Goal: Book appointment/travel/reservation

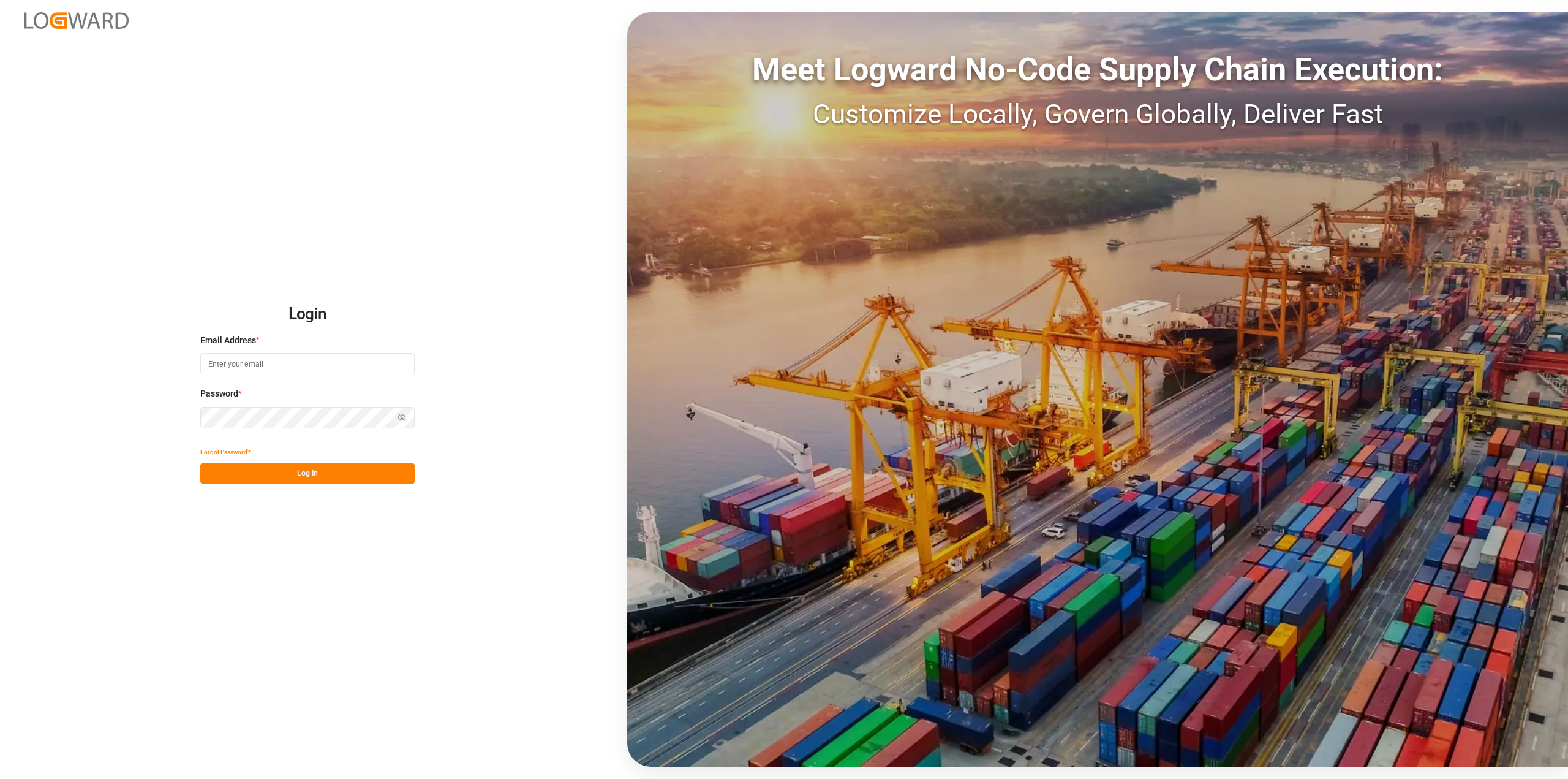
click at [220, 367] on input at bounding box center [308, 363] width 214 height 21
type input "roland.Behrendt@compo-expert.com"
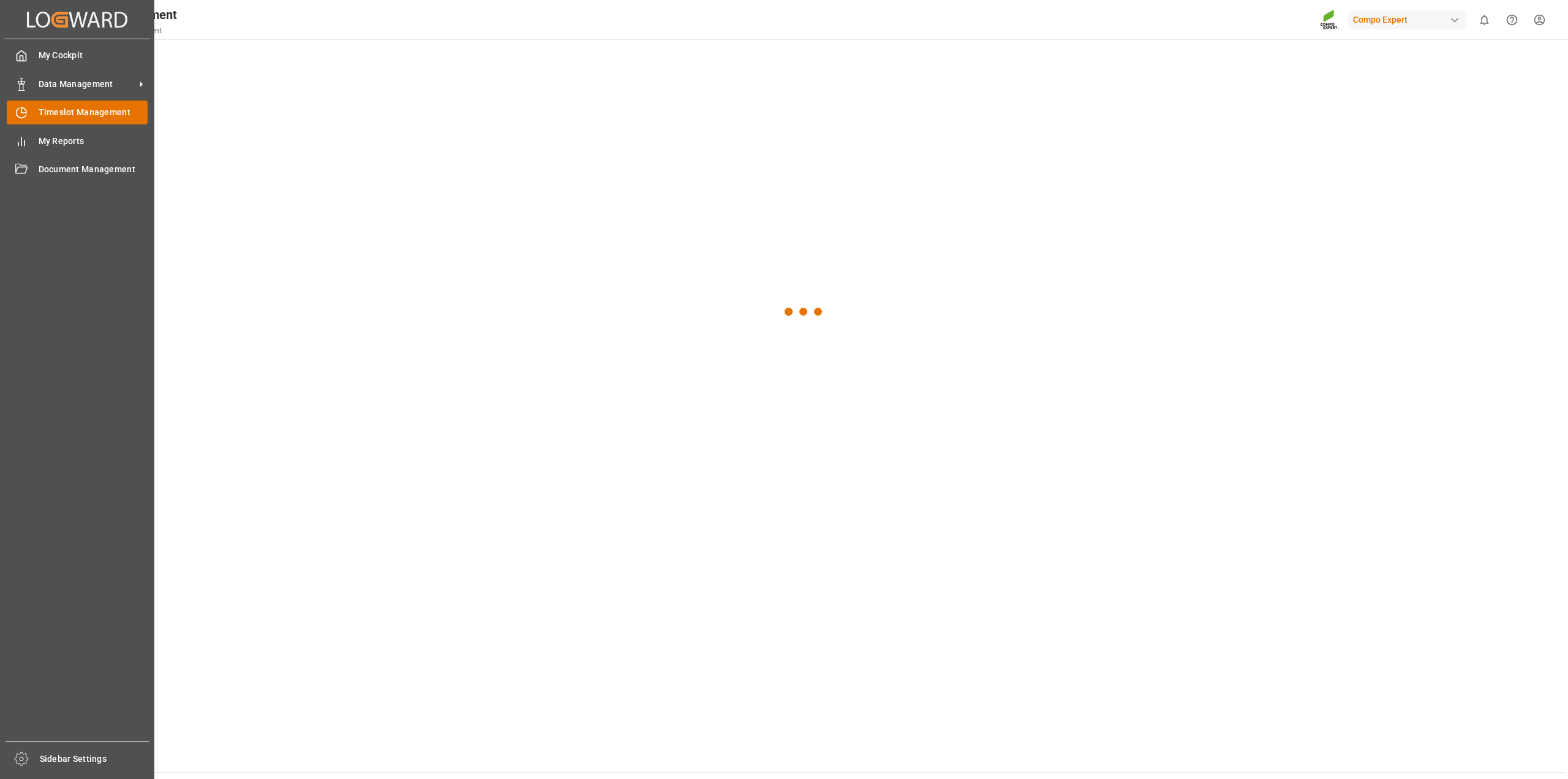
click at [33, 114] on div "Timeslot Management Timeslot Management" at bounding box center [77, 112] width 141 height 24
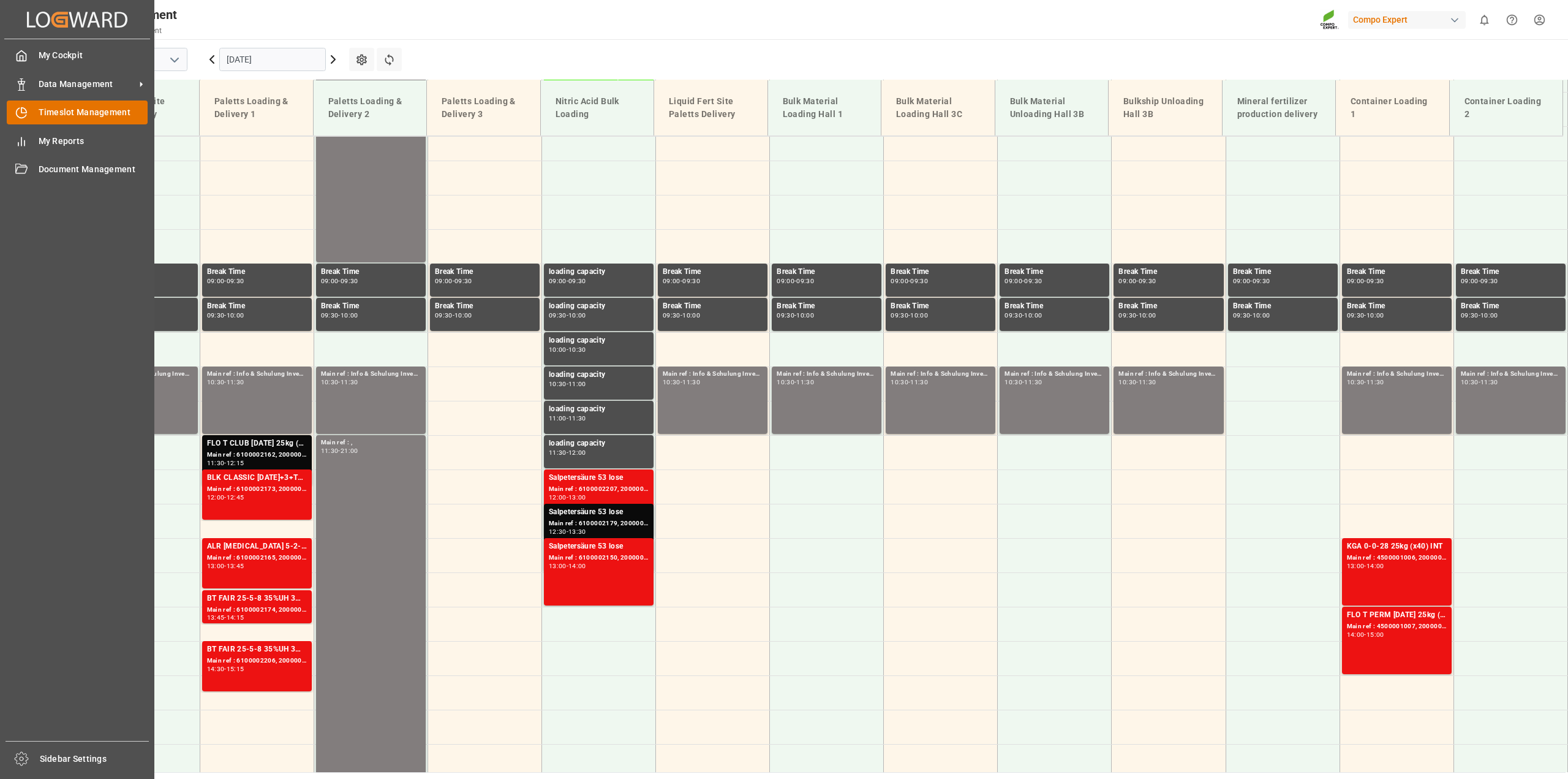
scroll to position [554, 0]
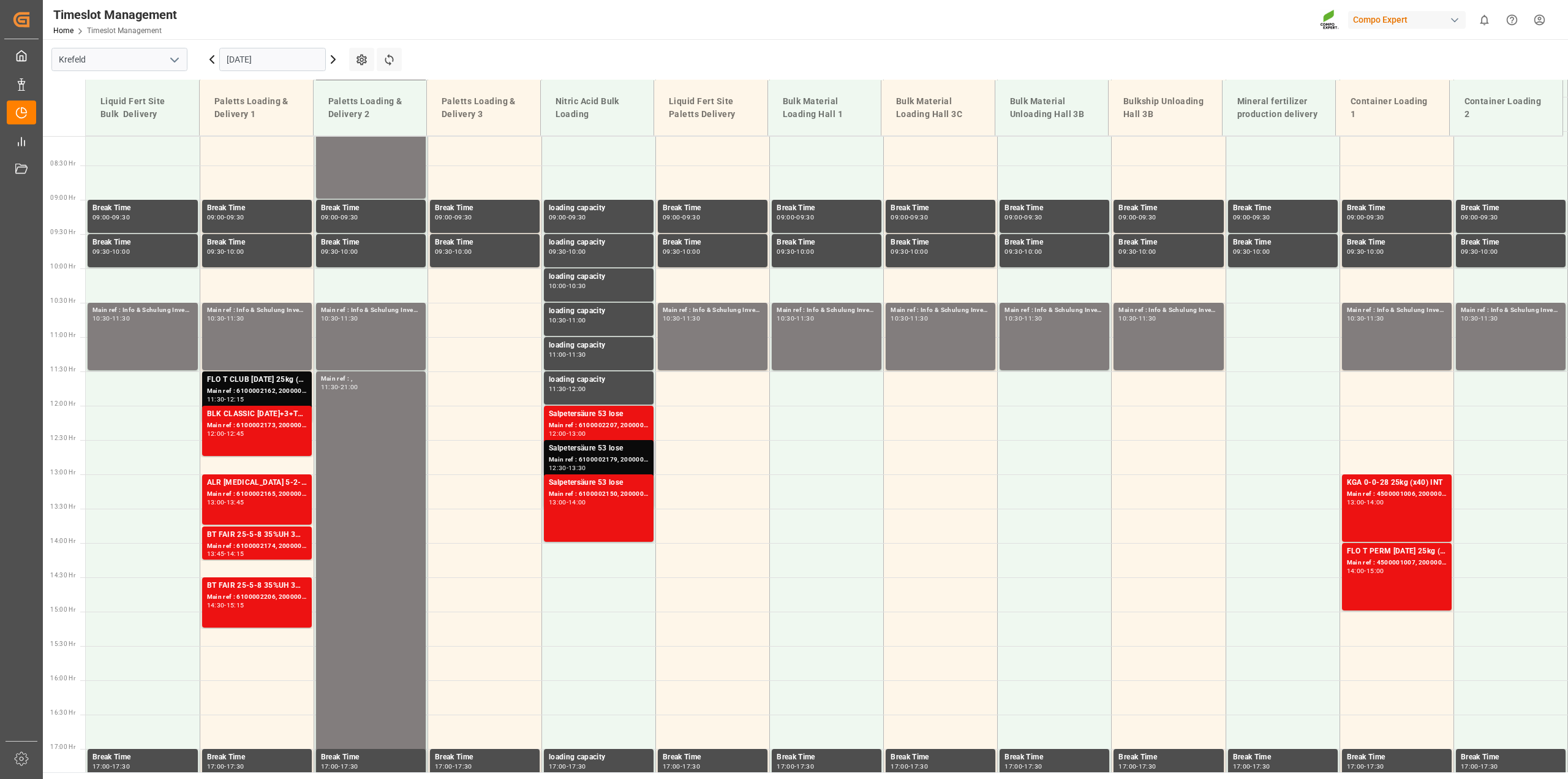
click at [598, 455] on div "Main ref : 6100002179, 2000001695" at bounding box center [599, 460] width 100 height 11
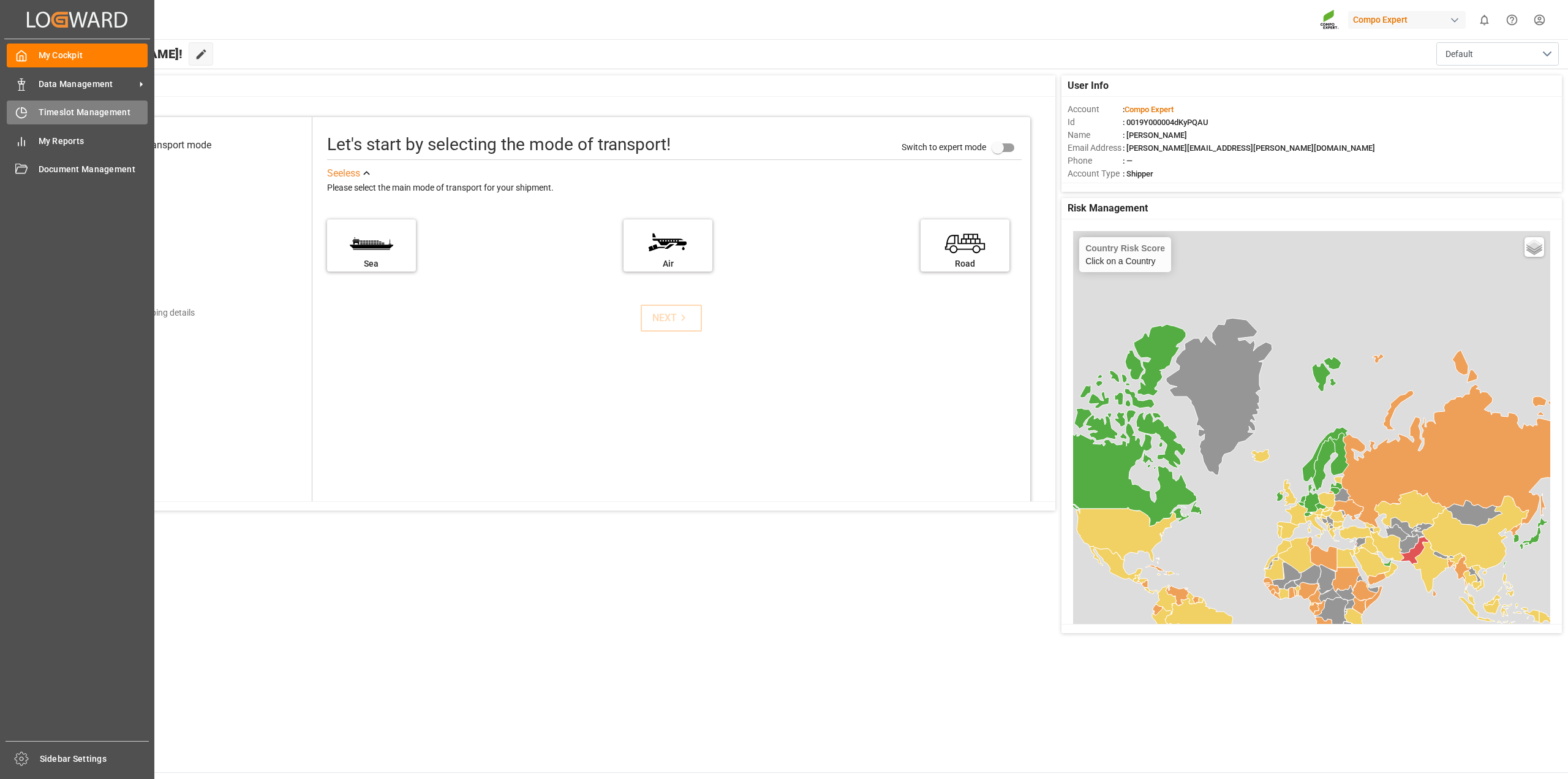
click at [60, 106] on div "Timeslot Management Timeslot Management" at bounding box center [77, 112] width 141 height 24
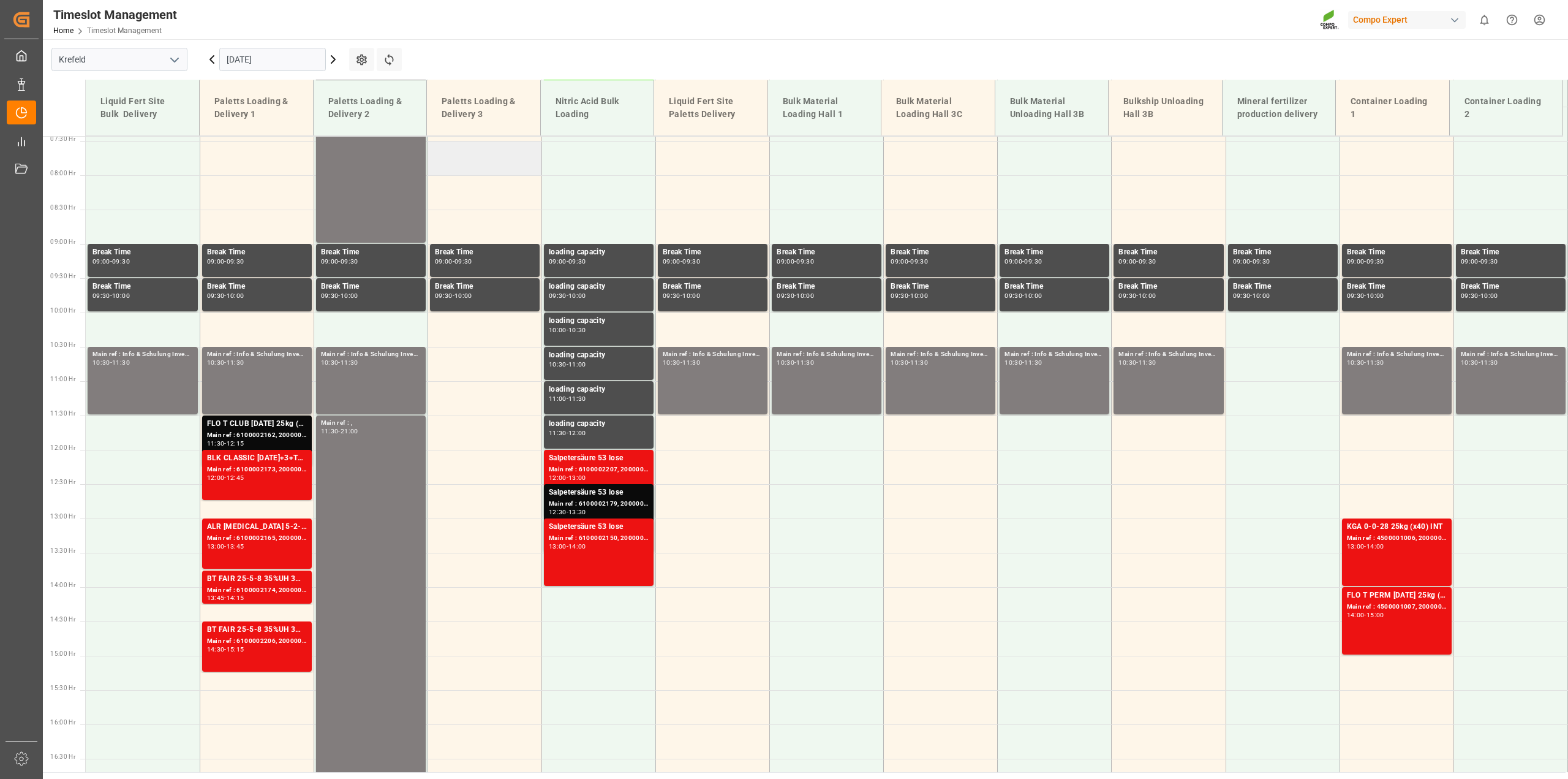
scroll to position [500, 0]
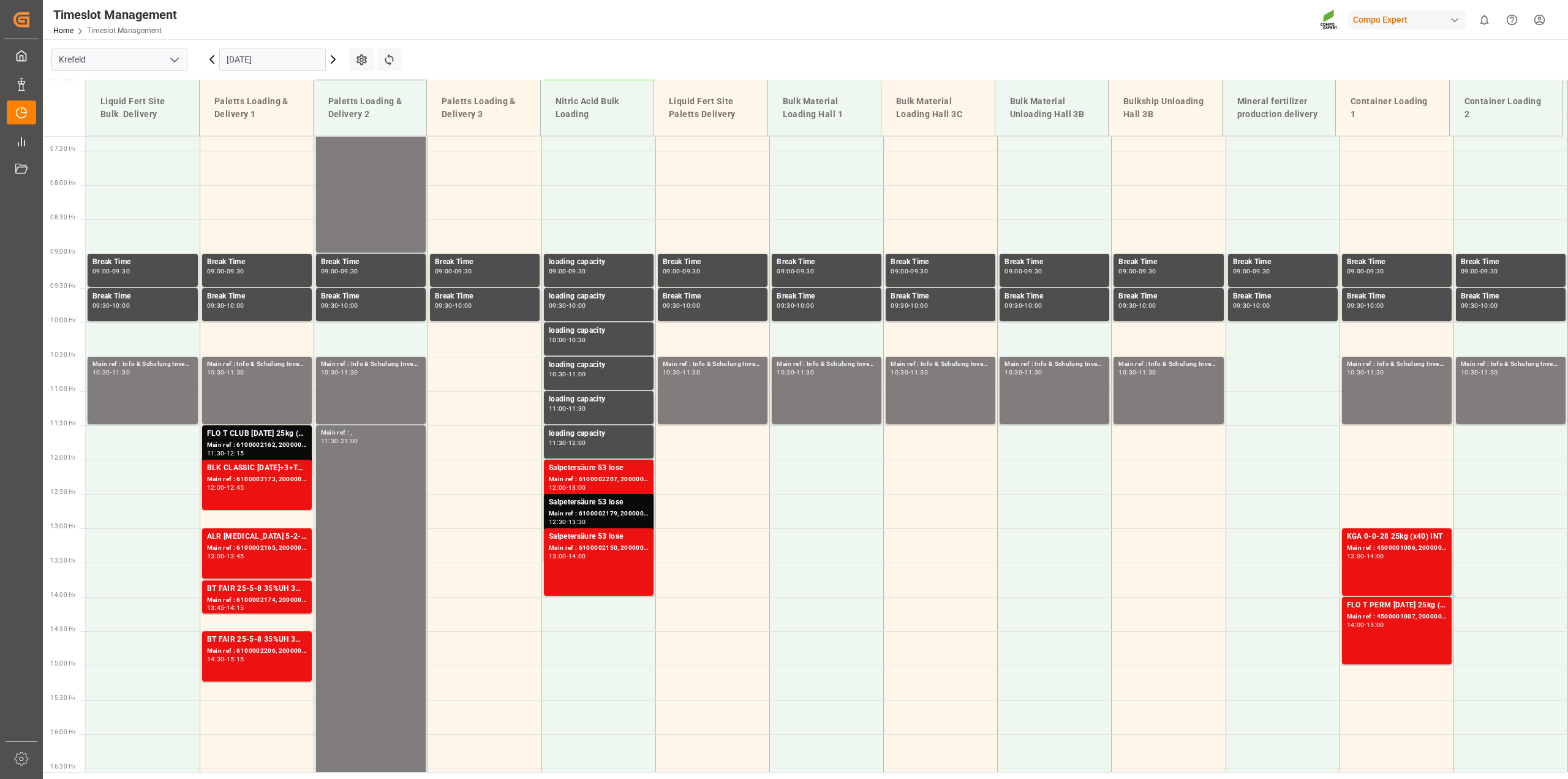
click at [328, 61] on icon at bounding box center [333, 60] width 15 height 15
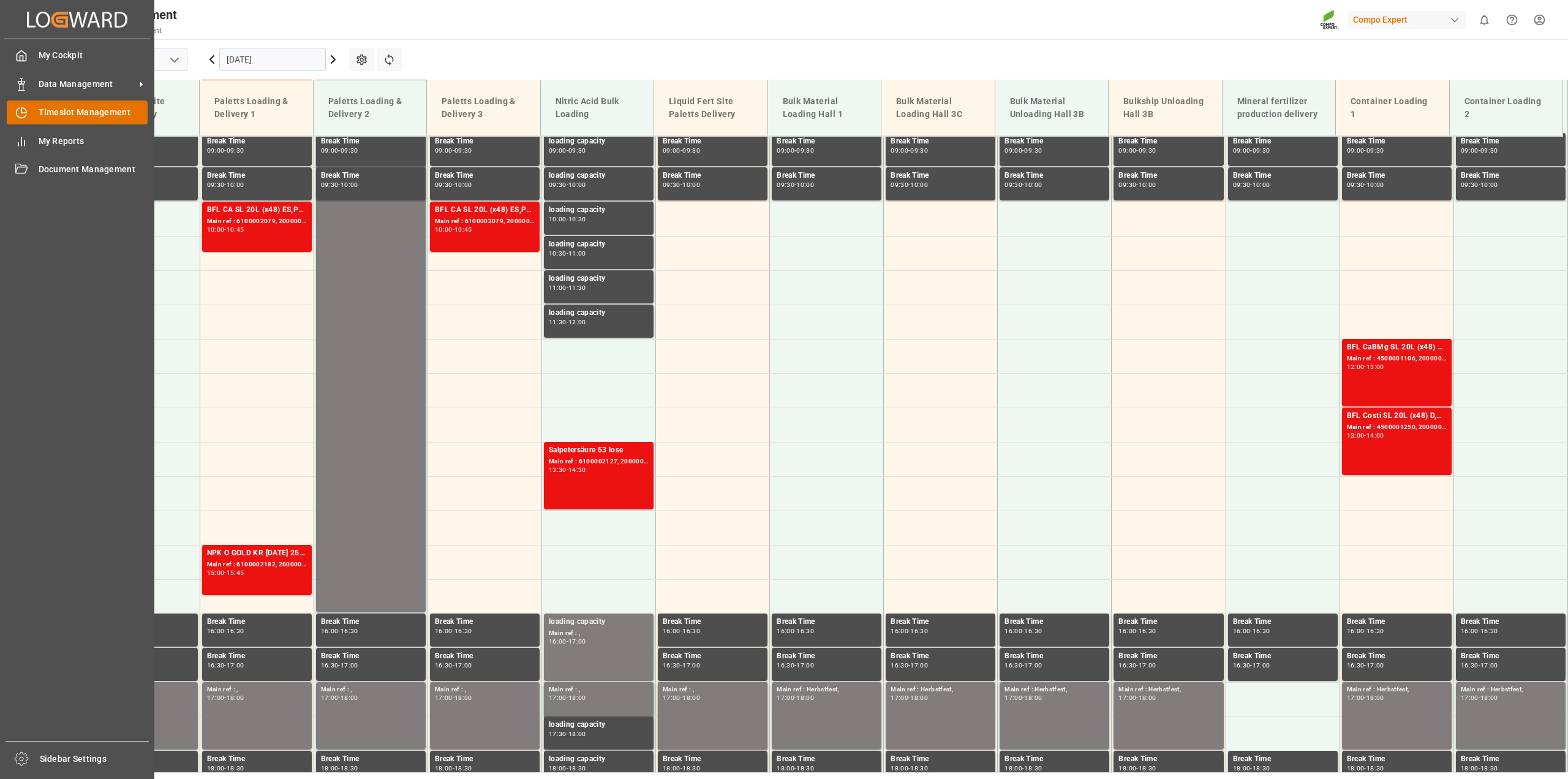
scroll to position [623, 0]
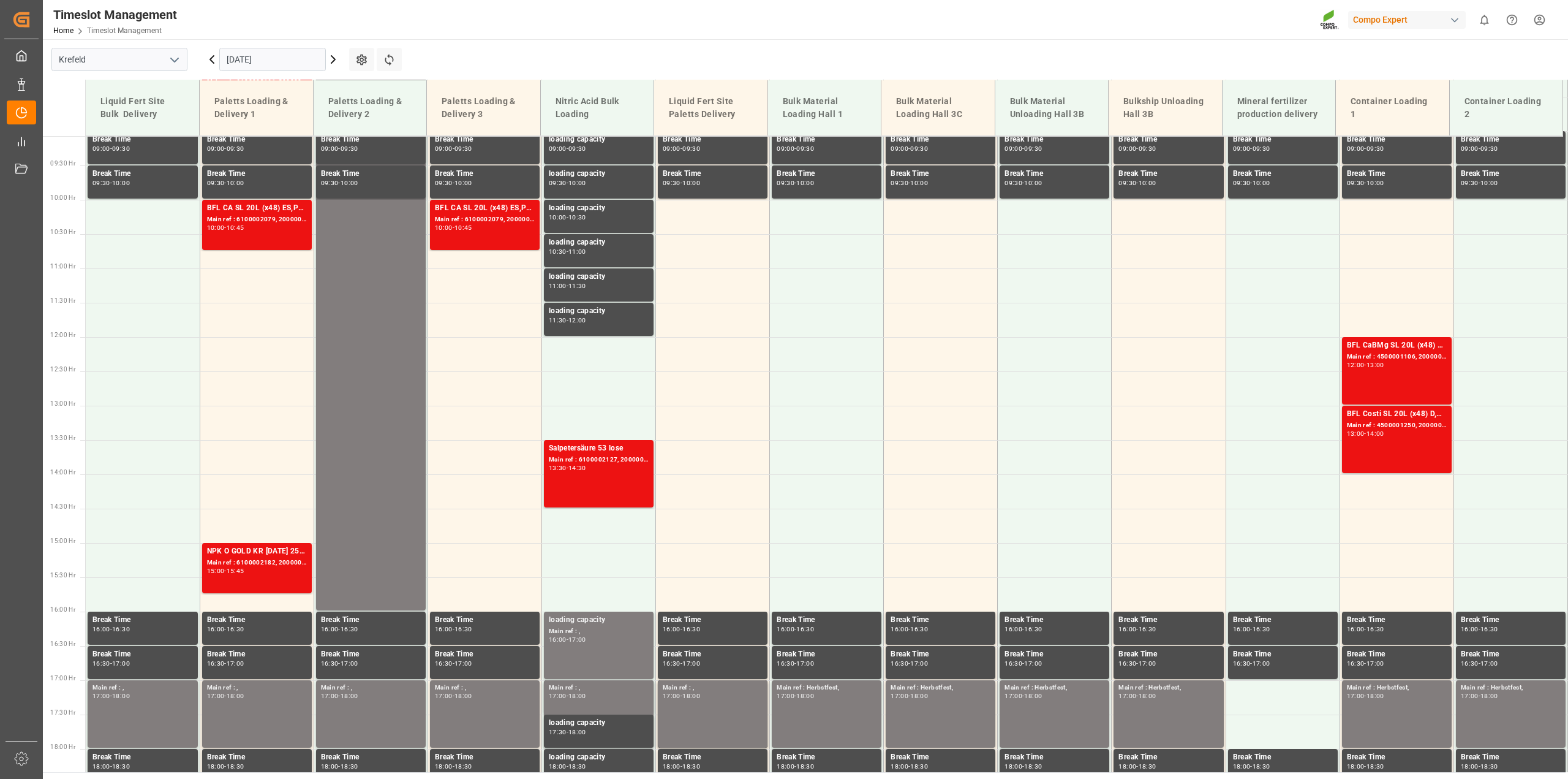
click at [330, 60] on icon at bounding box center [333, 60] width 15 height 15
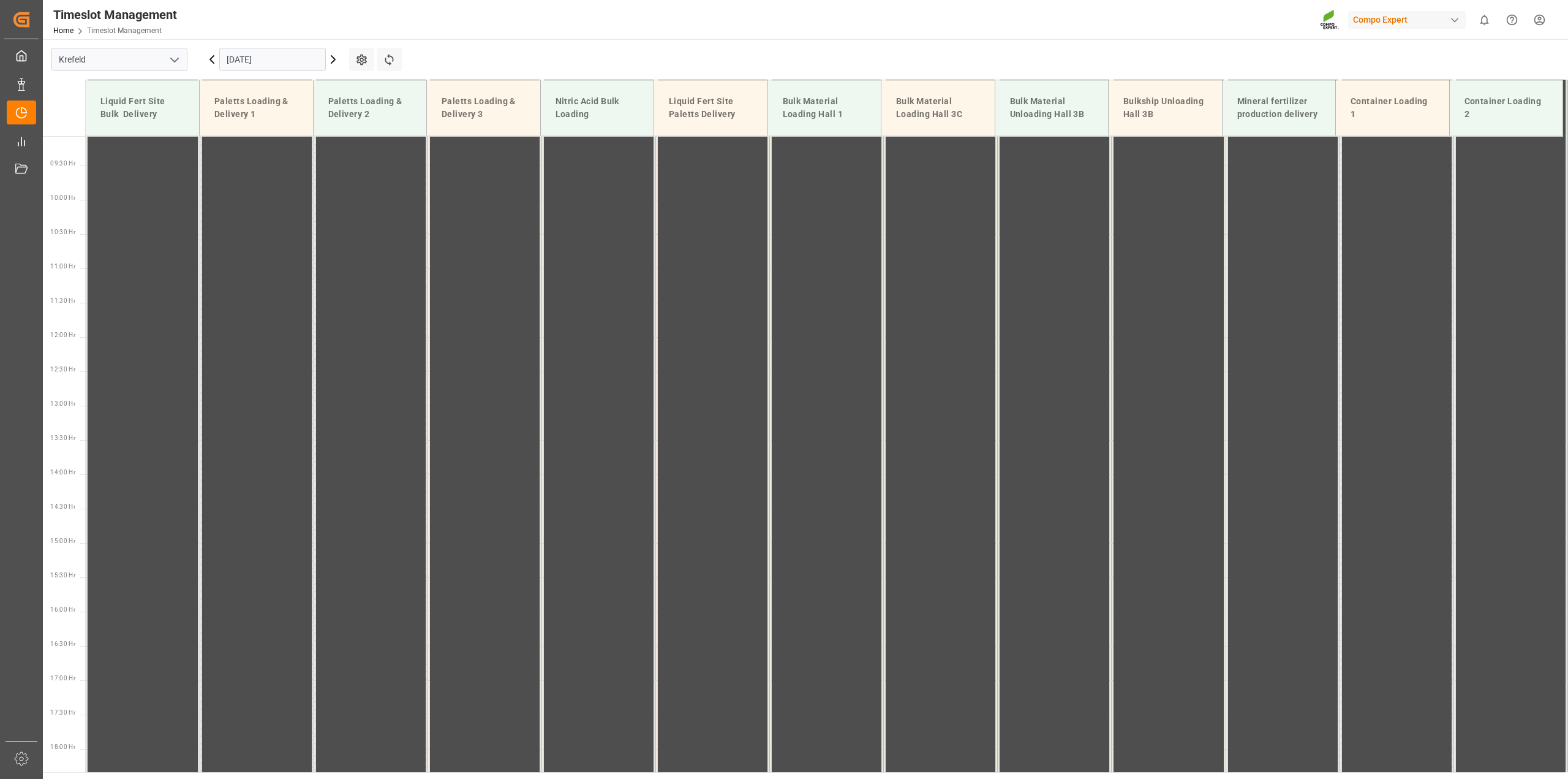
click at [216, 60] on icon at bounding box center [212, 60] width 15 height 15
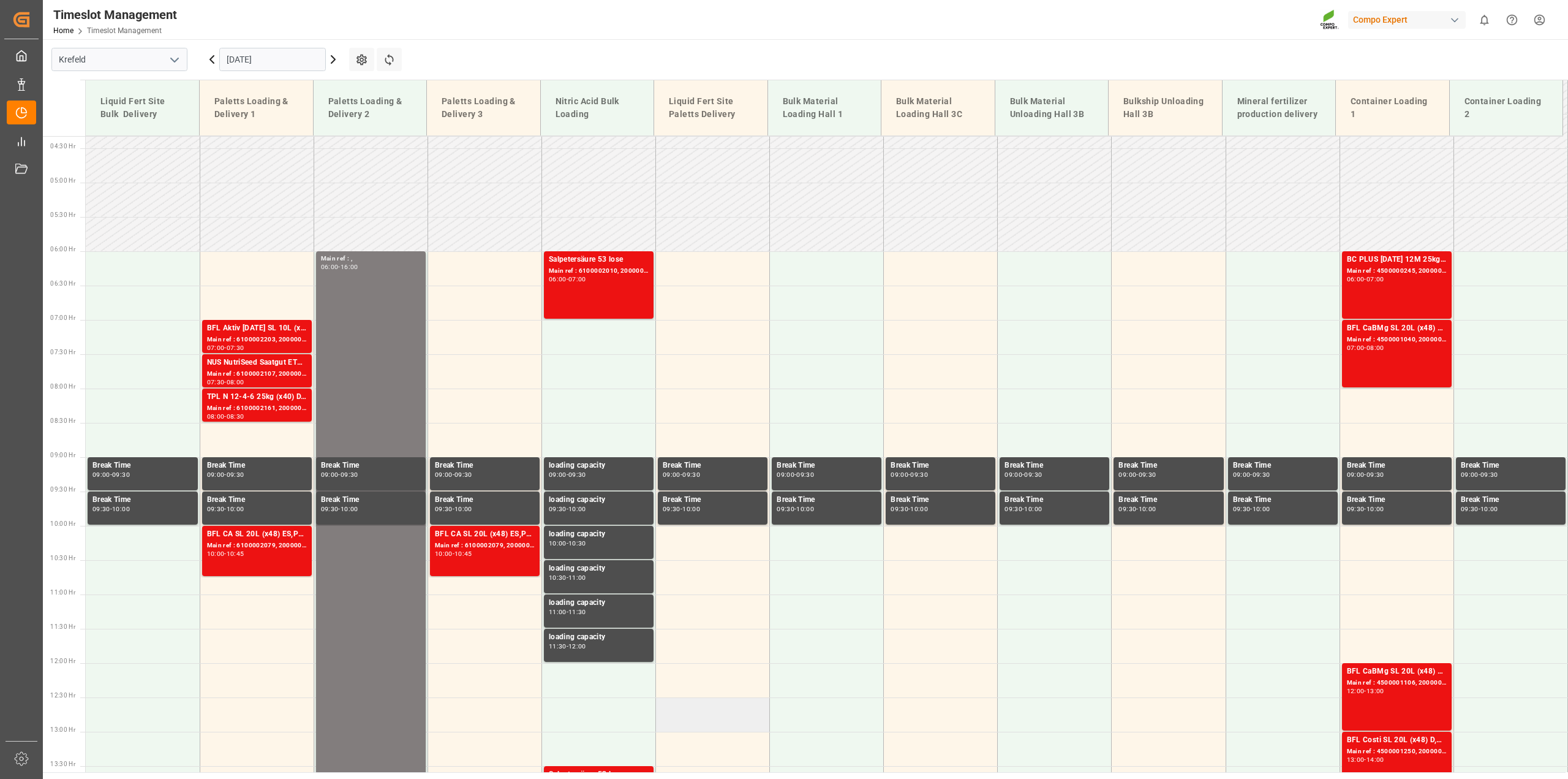
scroll to position [254, 0]
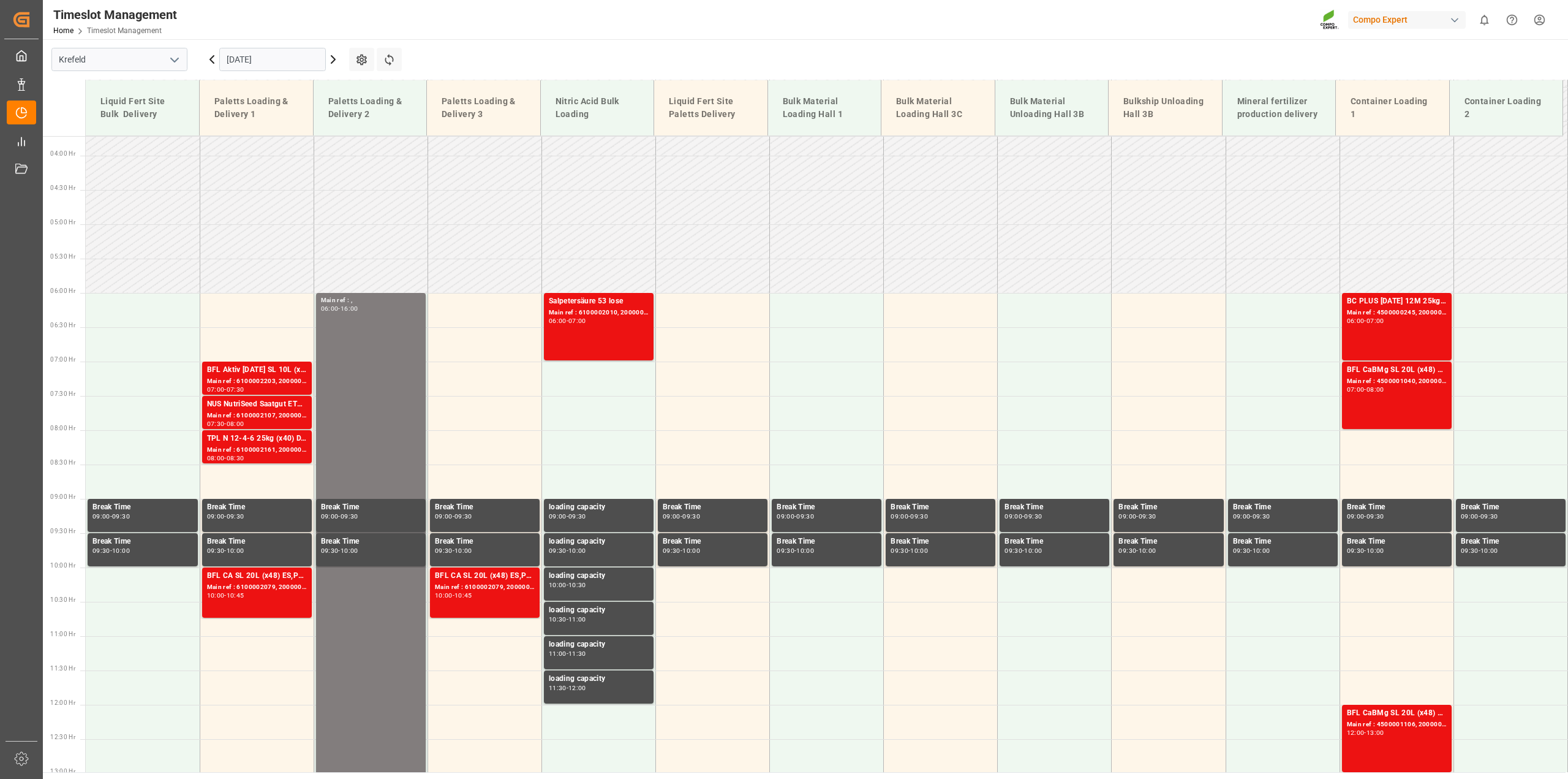
click at [341, 64] on div "[DATE]" at bounding box center [272, 59] width 153 height 40
click at [335, 62] on icon at bounding box center [333, 60] width 15 height 15
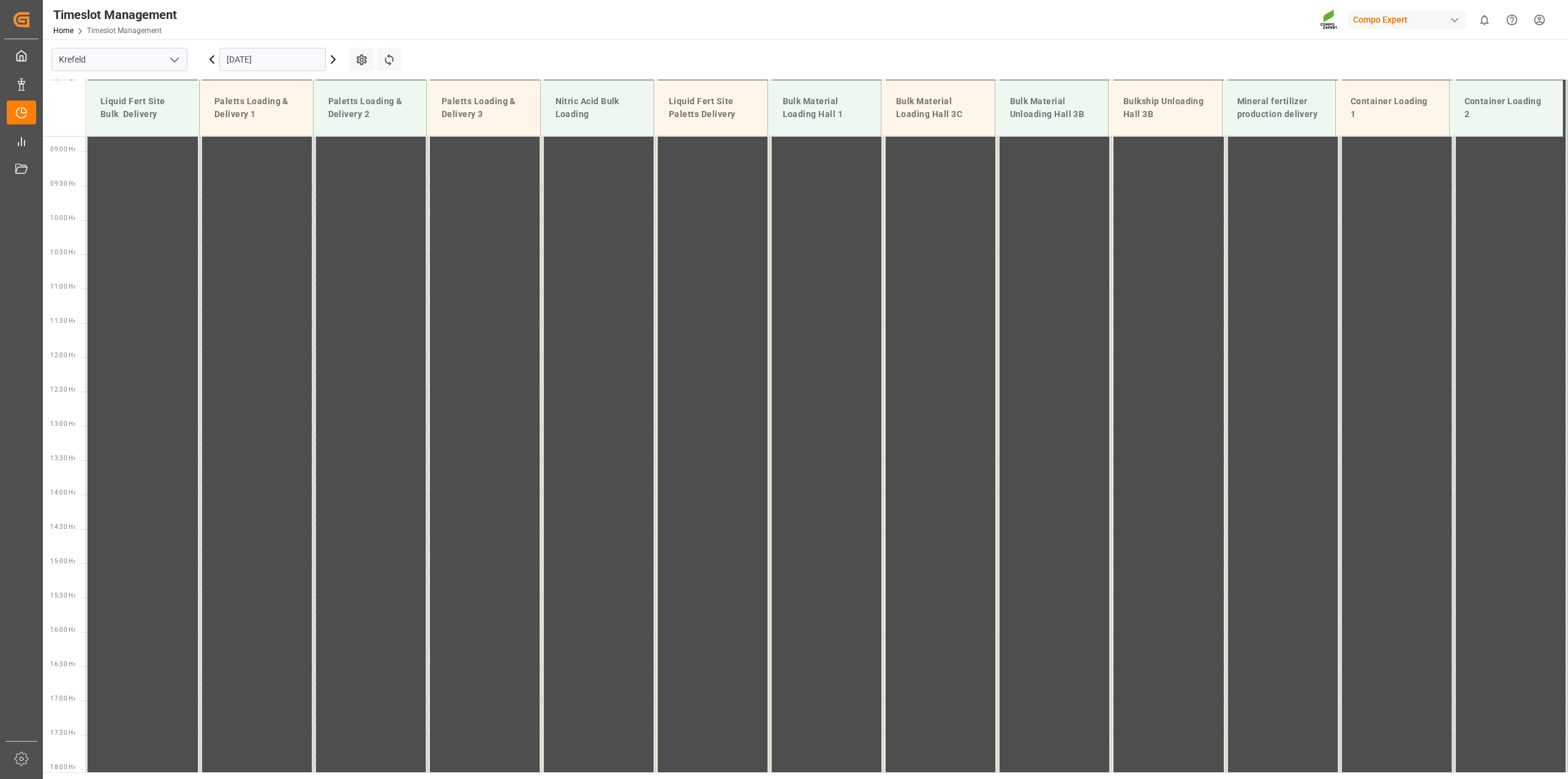
scroll to position [623, 0]
click at [334, 60] on icon at bounding box center [333, 59] width 3 height 7
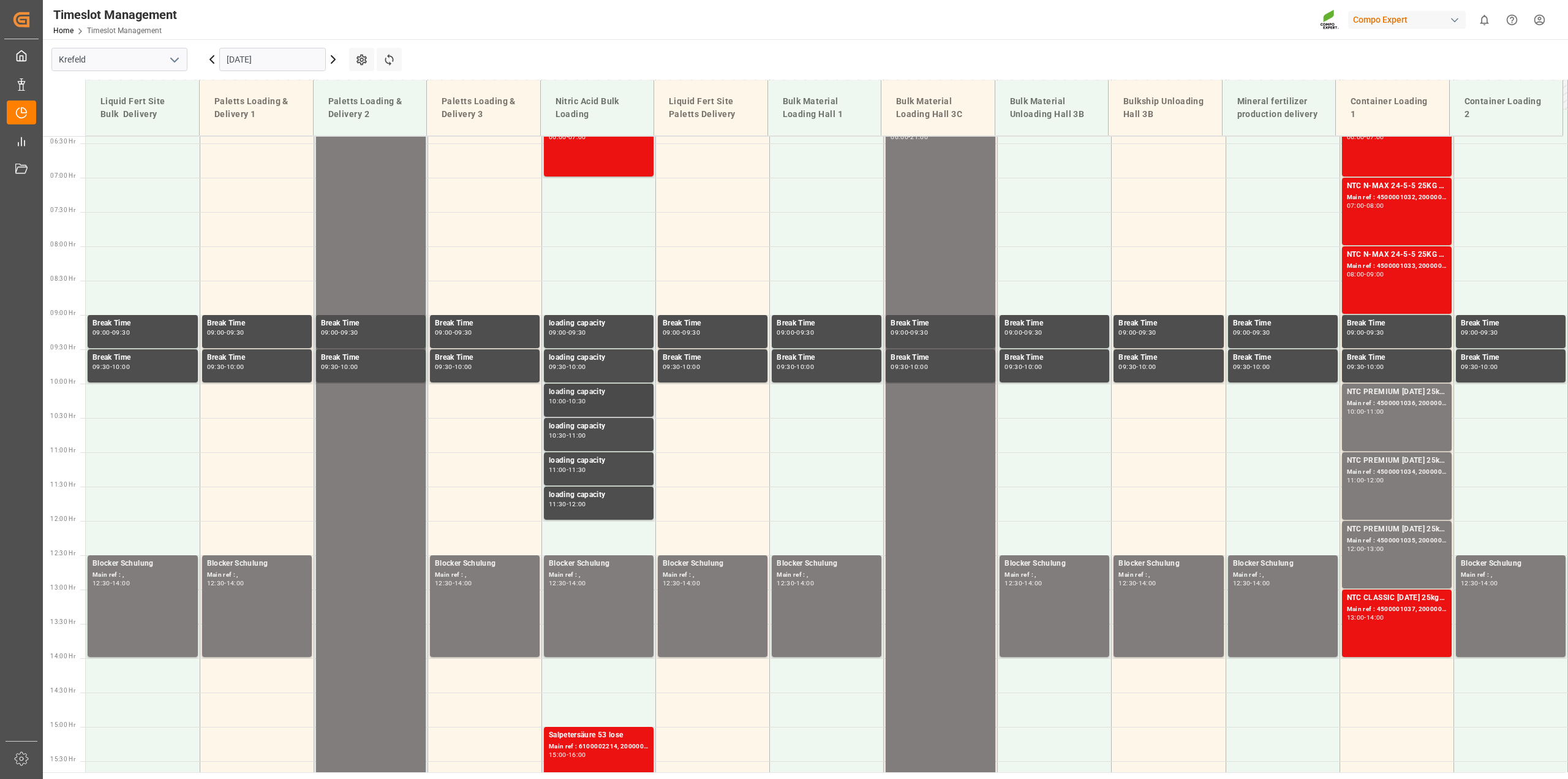
scroll to position [561, 0]
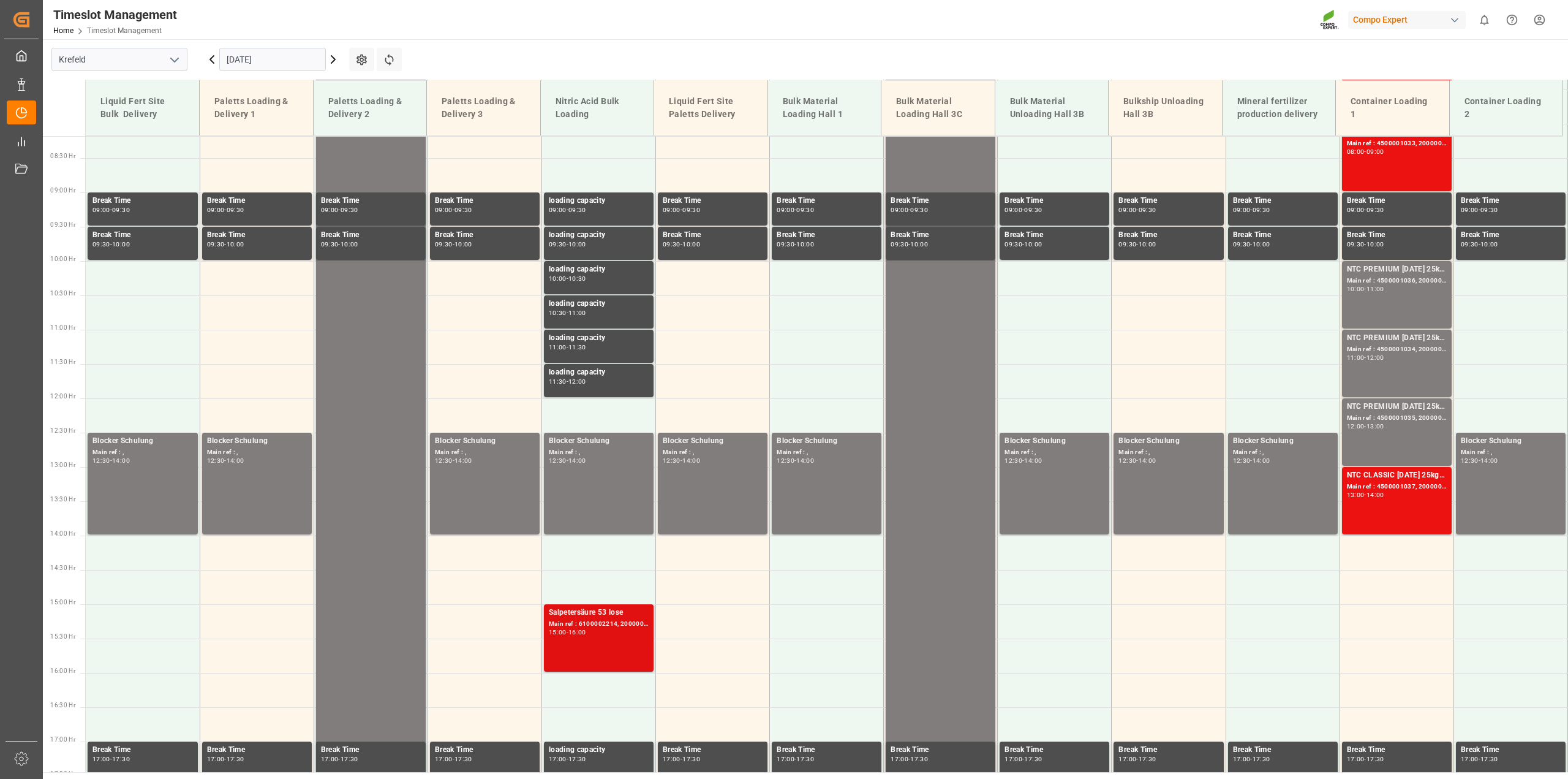
click at [604, 623] on div "Main ref : 6100002214, 2000001741" at bounding box center [599, 624] width 100 height 11
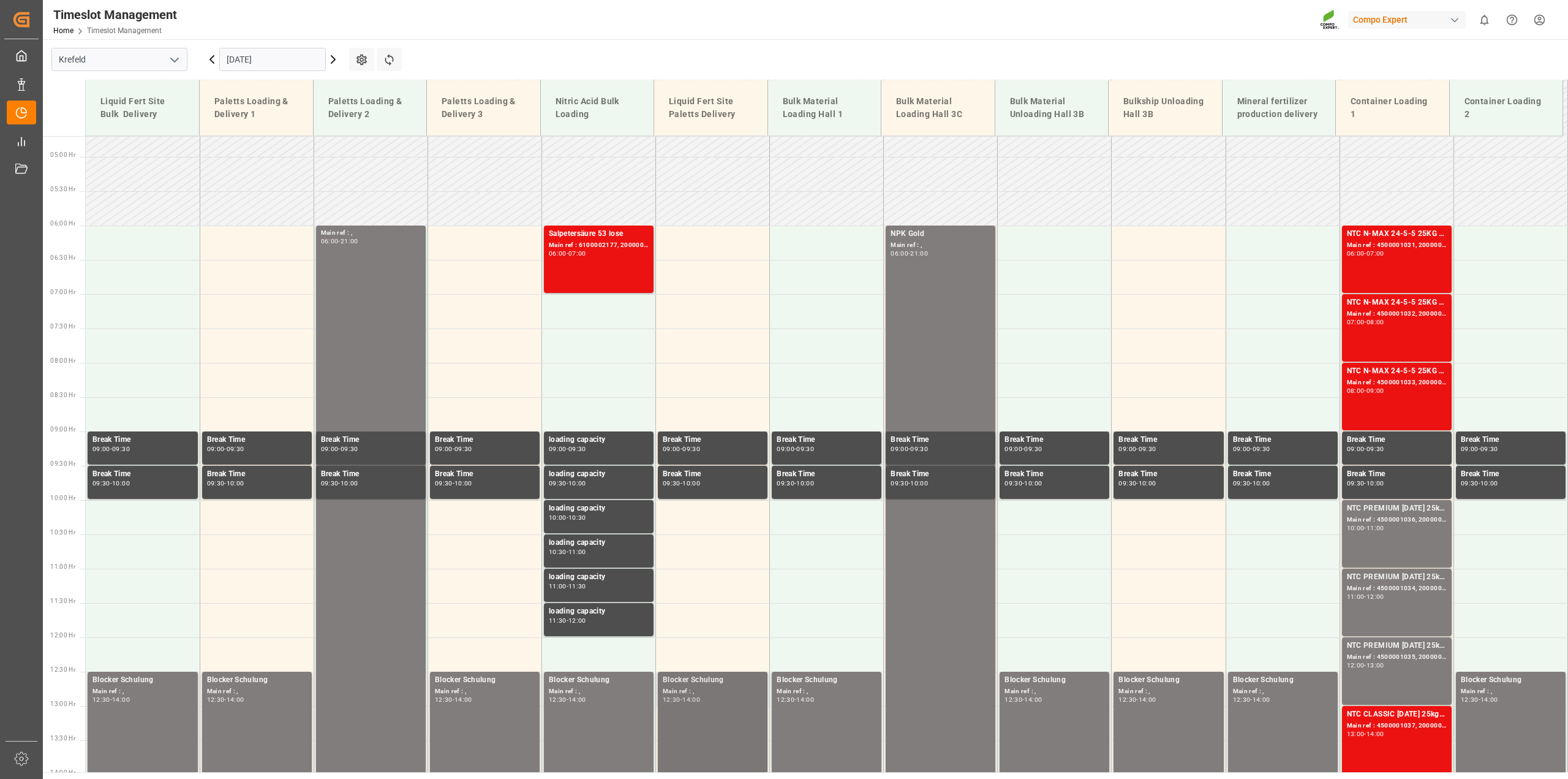
scroll to position [316, 0]
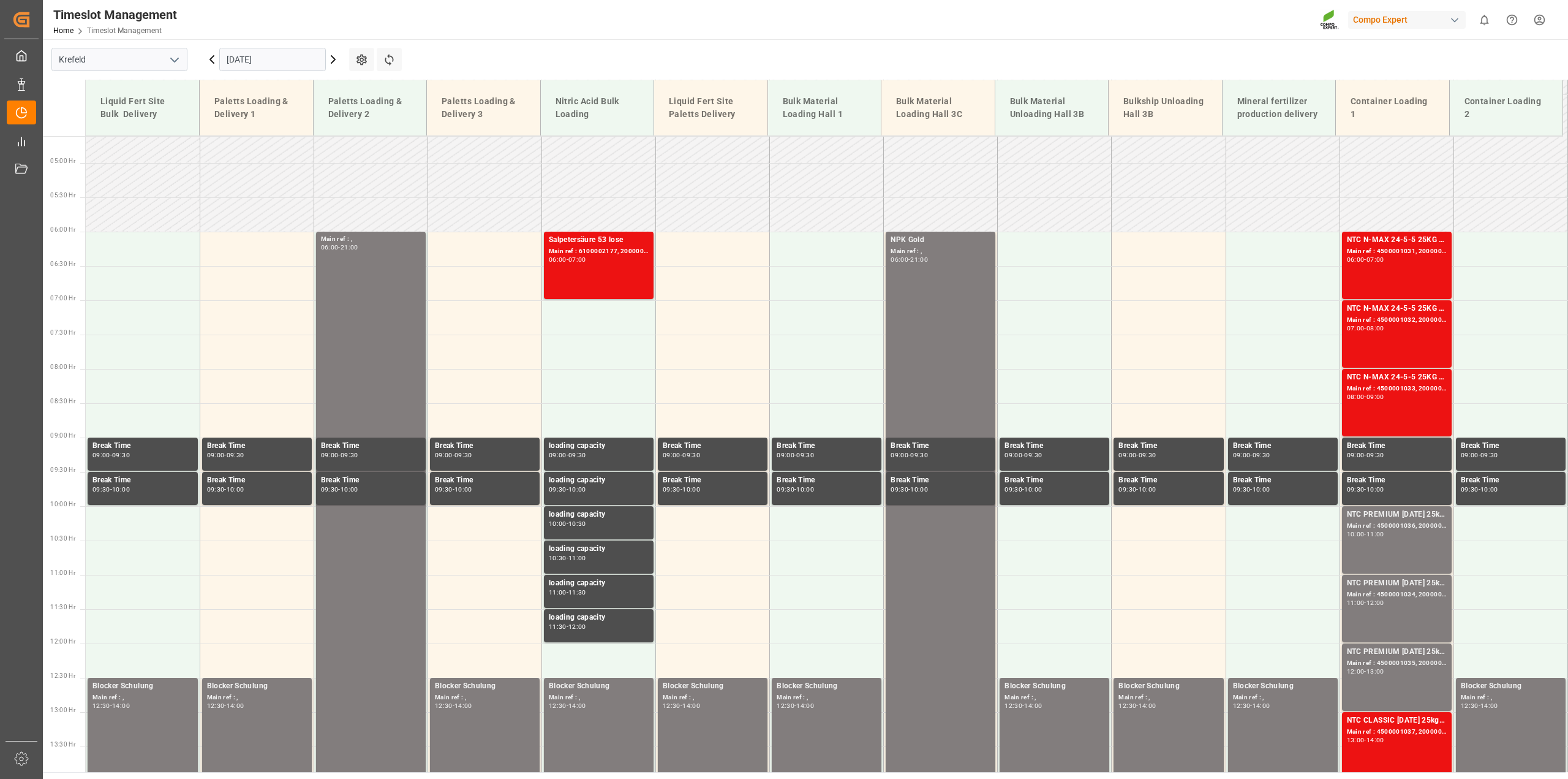
click at [213, 58] on icon at bounding box center [212, 60] width 15 height 15
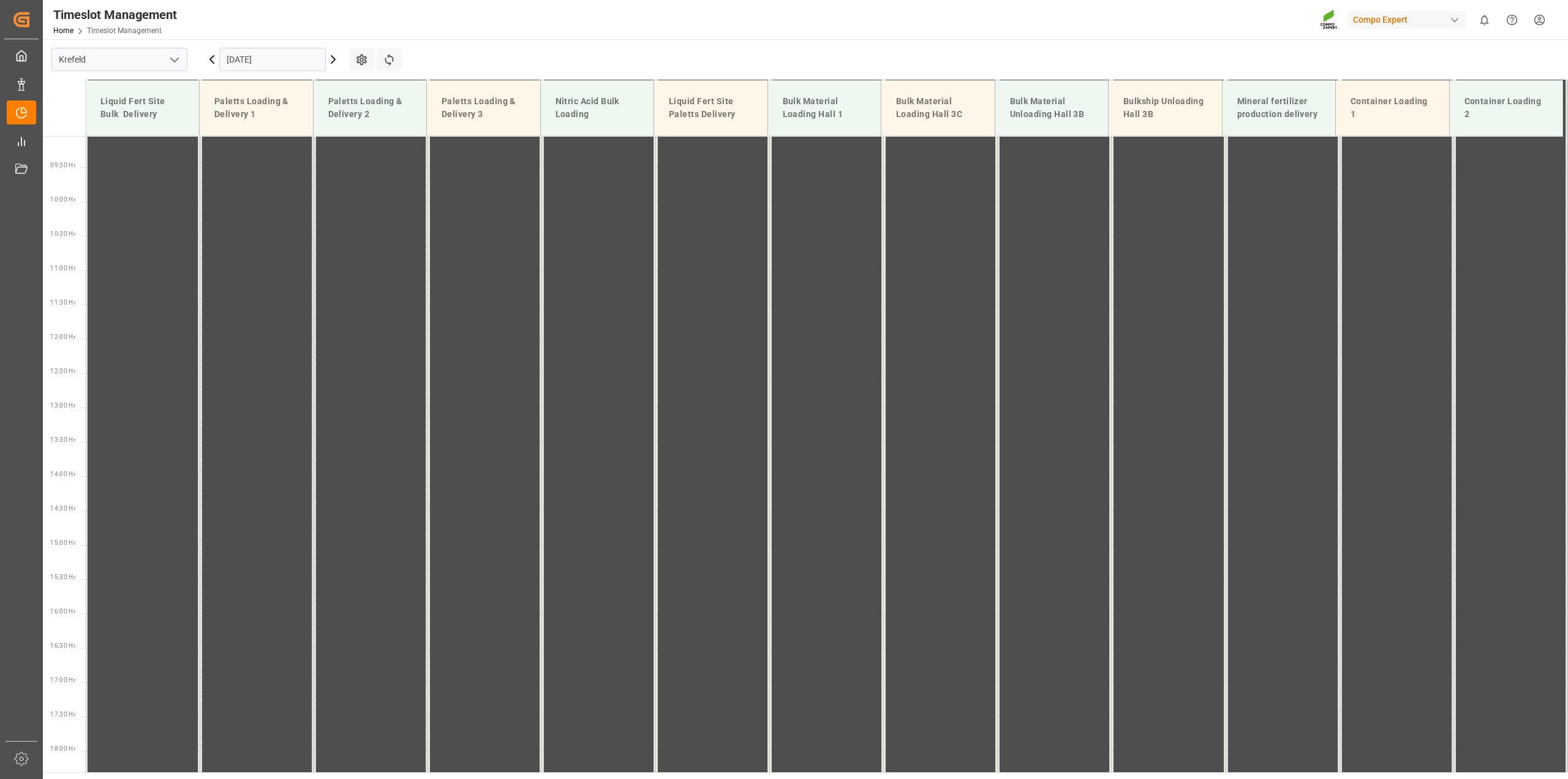
scroll to position [623, 0]
click at [213, 57] on icon at bounding box center [212, 59] width 3 height 7
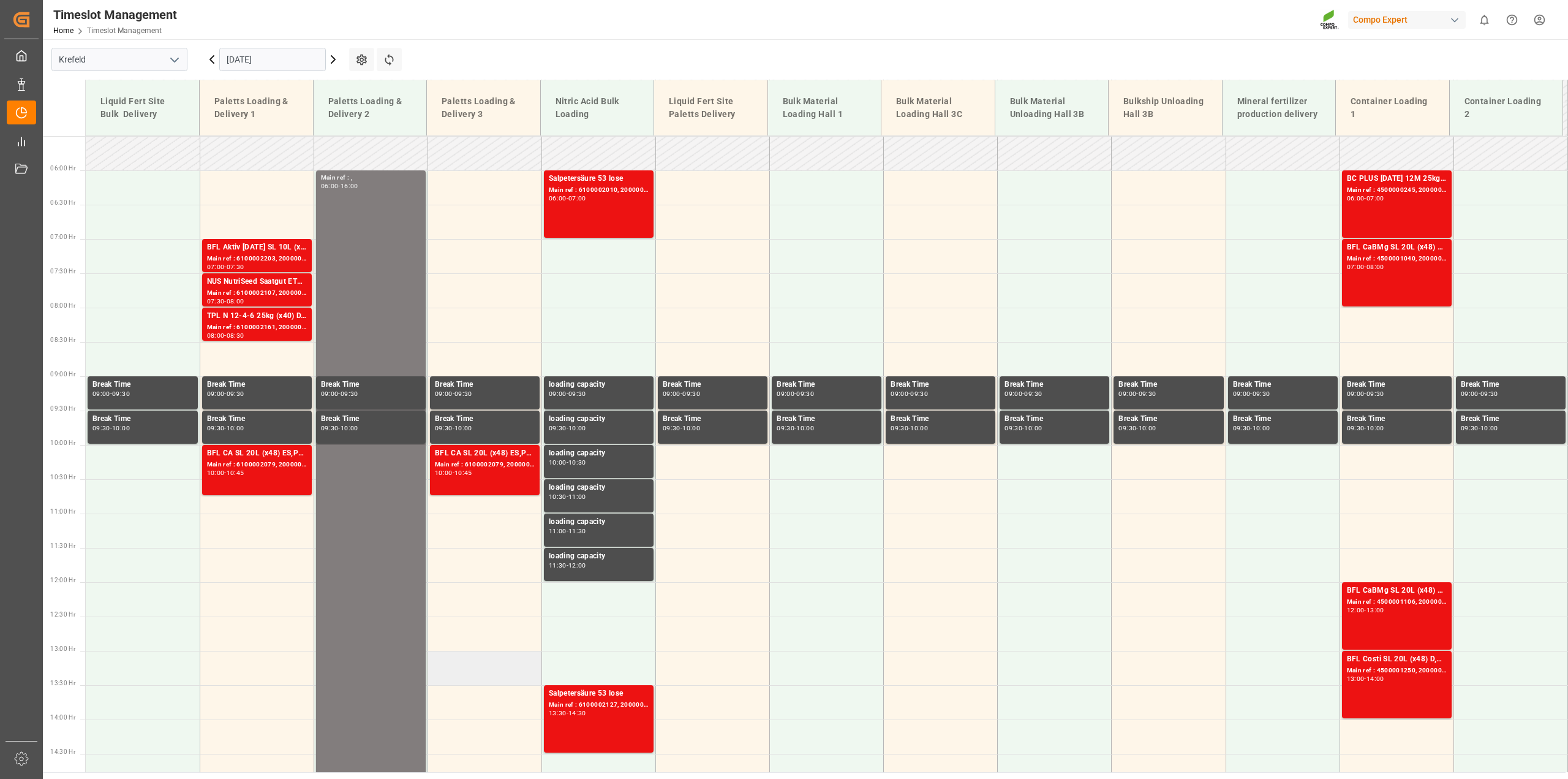
scroll to position [439, 0]
